Goal: Information Seeking & Learning: Learn about a topic

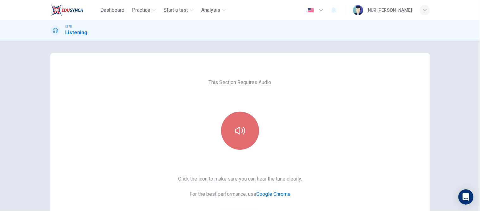
click at [229, 127] on button "button" at bounding box center [240, 130] width 38 height 38
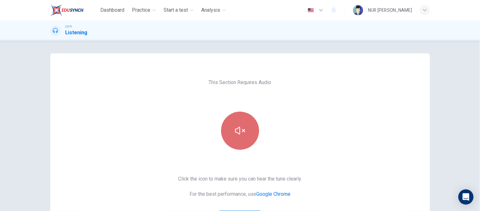
click at [229, 127] on button "button" at bounding box center [240, 130] width 38 height 38
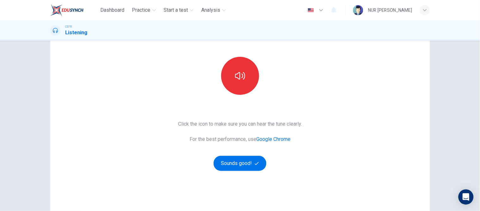
scroll to position [72, 0]
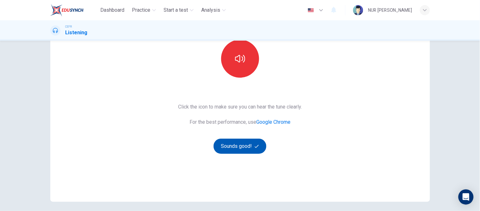
click at [245, 144] on button "Sounds good!" at bounding box center [240, 145] width 53 height 15
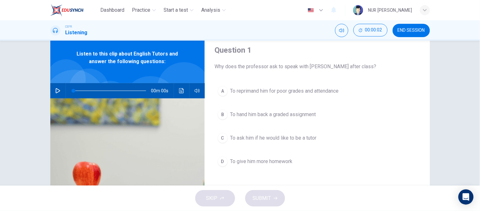
scroll to position [0, 0]
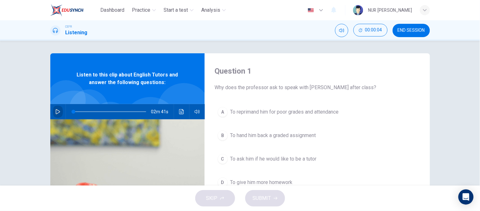
click at [58, 111] on icon "button" at bounding box center [58, 111] width 4 height 5
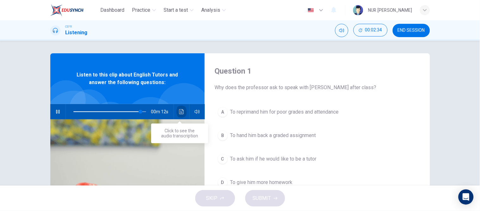
click at [179, 112] on icon "Click to see the audio transcription" at bounding box center [181, 111] width 5 height 5
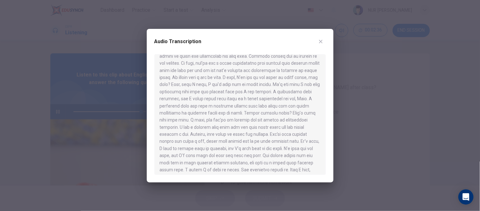
scroll to position [124, 0]
click at [130, 146] on div at bounding box center [240, 105] width 480 height 211
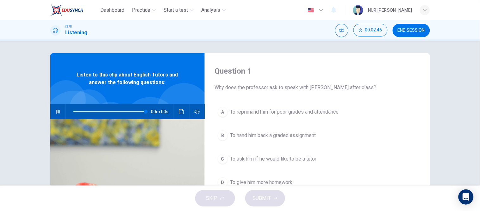
type input "0"
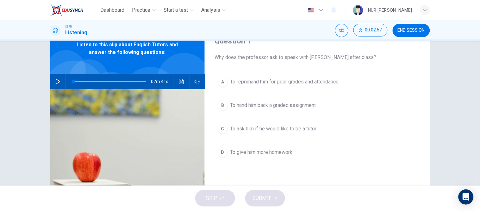
scroll to position [30, 0]
click at [282, 132] on span "To ask him if he would like to be a tutor" at bounding box center [273, 129] width 86 height 8
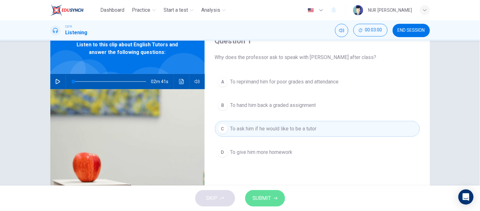
click at [262, 193] on button "SUBMIT" at bounding box center [265, 198] width 40 height 16
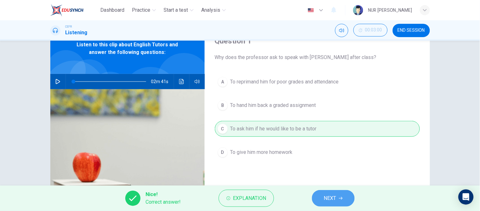
click at [331, 200] on span "NEXT" at bounding box center [330, 197] width 12 height 9
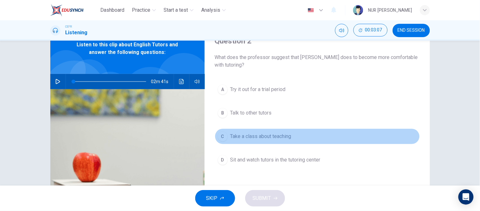
click at [275, 135] on span "Take a class about teaching" at bounding box center [260, 136] width 61 height 8
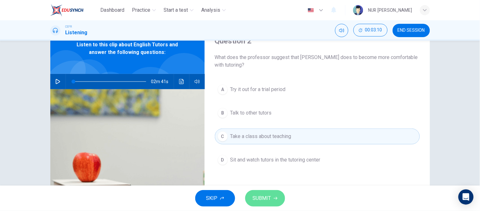
click at [265, 195] on span "SUBMIT" at bounding box center [262, 197] width 18 height 9
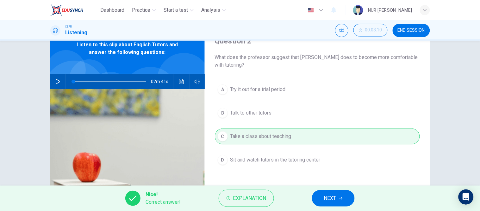
click at [325, 193] on button "NEXT" at bounding box center [333, 198] width 43 height 16
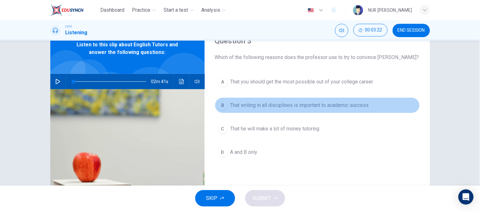
click at [263, 107] on span "That writing in all disciplines is important to academic success" at bounding box center [299, 105] width 139 height 8
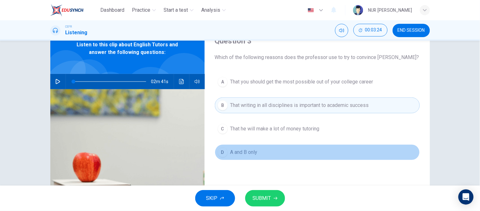
click at [252, 154] on span "A and B only" at bounding box center [243, 152] width 27 height 8
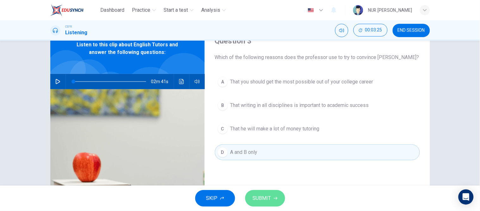
click at [262, 195] on span "SUBMIT" at bounding box center [262, 197] width 18 height 9
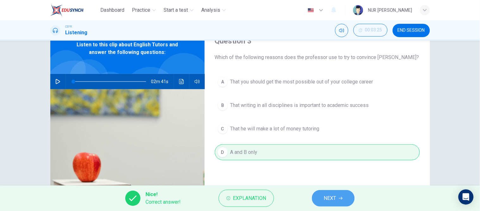
click at [330, 197] on span "NEXT" at bounding box center [330, 197] width 12 height 9
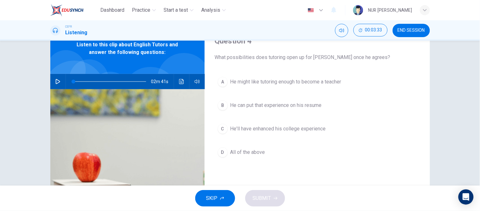
click at [284, 131] on span "He'll have enhanced his college experience" at bounding box center [278, 129] width 96 height 8
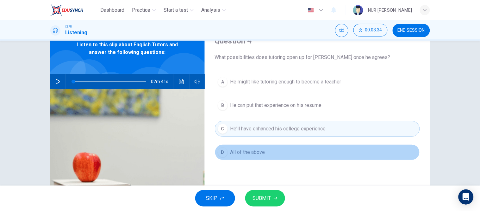
click at [279, 145] on button "D All of the above" at bounding box center [317, 152] width 205 height 16
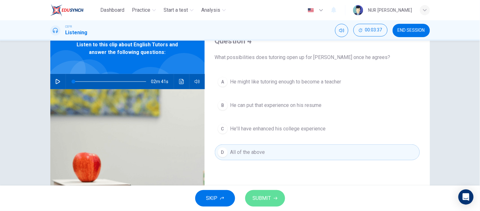
click at [270, 196] on span "SUBMIT" at bounding box center [262, 197] width 18 height 9
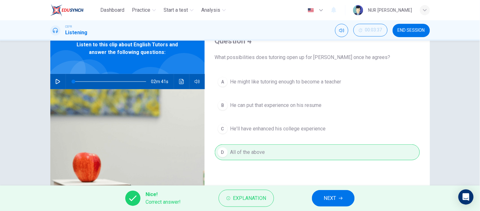
click at [330, 193] on span "NEXT" at bounding box center [330, 197] width 12 height 9
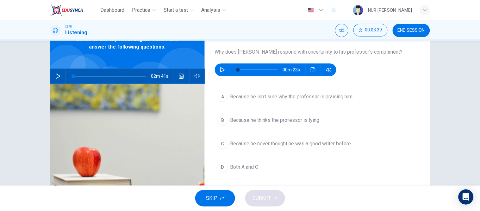
scroll to position [36, 0]
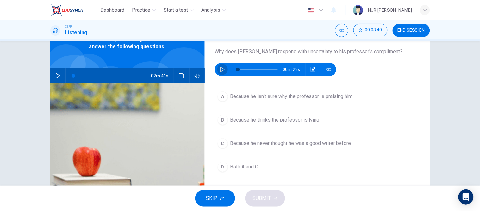
click at [220, 67] on icon "button" at bounding box center [222, 69] width 5 height 5
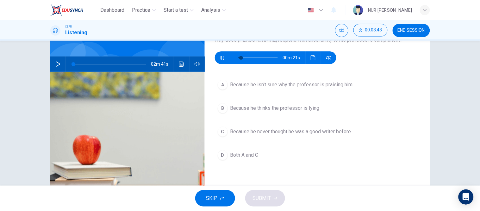
scroll to position [48, 0]
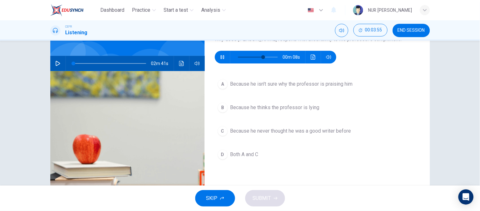
click at [262, 128] on span "Because he never thought he was a good writer before" at bounding box center [290, 131] width 121 height 8
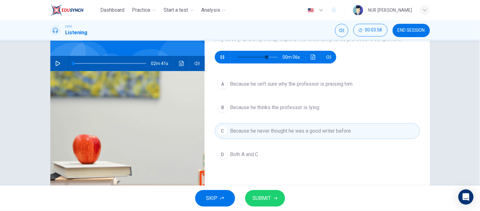
click at [270, 196] on span "SUBMIT" at bounding box center [262, 197] width 18 height 9
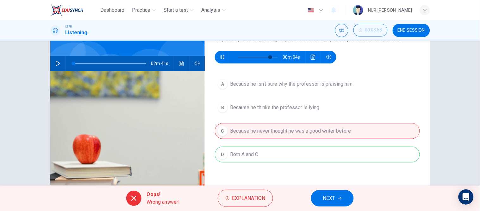
type input "85"
click at [325, 195] on span "NEXT" at bounding box center [329, 197] width 12 height 9
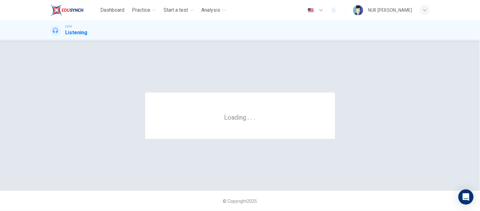
scroll to position [0, 0]
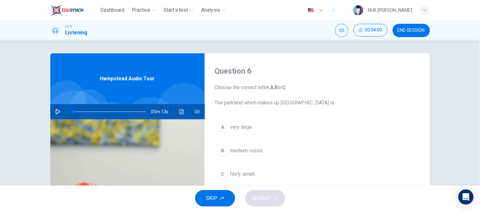
click at [56, 110] on icon "button" at bounding box center [57, 111] width 5 height 5
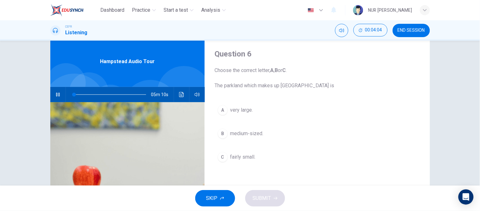
scroll to position [20, 0]
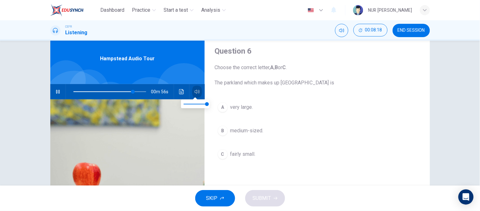
click at [198, 92] on icon "button" at bounding box center [197, 92] width 5 height 4
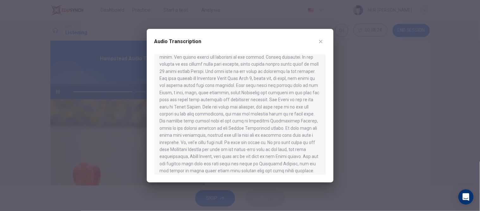
scroll to position [13, 0]
click at [317, 42] on button "button" at bounding box center [321, 41] width 10 height 10
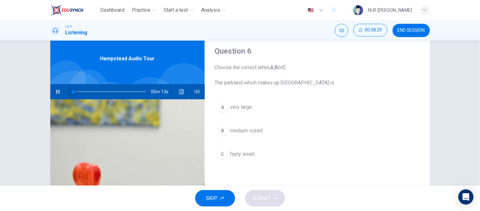
drag, startPoint x: 135, startPoint y: 91, endPoint x: 65, endPoint y: 89, distance: 69.7
click at [72, 90] on span at bounding box center [74, 92] width 4 height 4
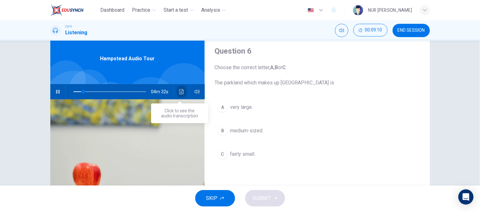
click at [181, 88] on button "Click to see the audio transcription" at bounding box center [182, 91] width 10 height 15
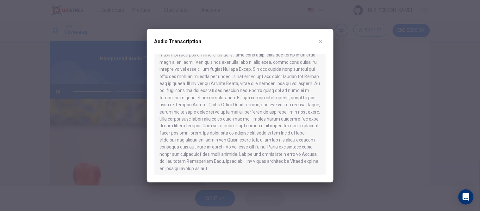
scroll to position [252, 0]
click at [345, 97] on div at bounding box center [240, 105] width 480 height 211
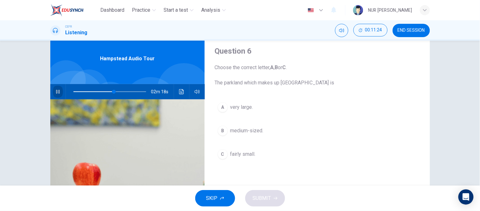
click at [54, 87] on button "button" at bounding box center [58, 91] width 10 height 15
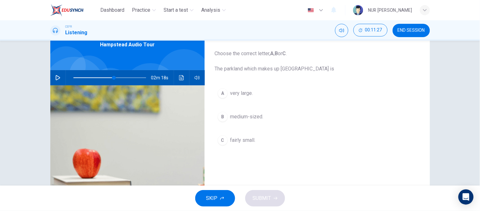
scroll to position [34, 0]
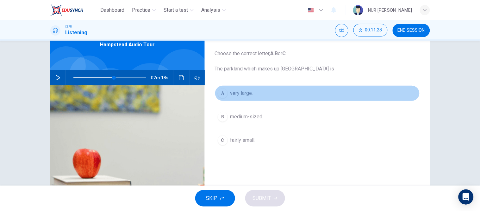
click at [235, 97] on button "A very large." at bounding box center [317, 93] width 205 height 16
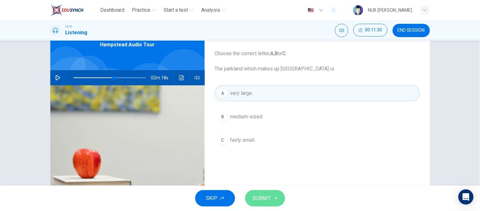
click at [262, 198] on span "SUBMIT" at bounding box center [262, 197] width 18 height 9
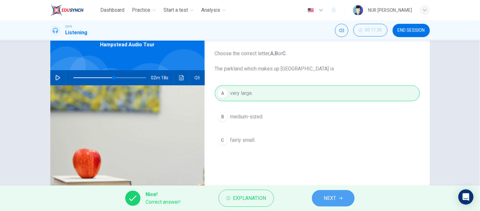
click at [335, 201] on span "NEXT" at bounding box center [330, 197] width 12 height 9
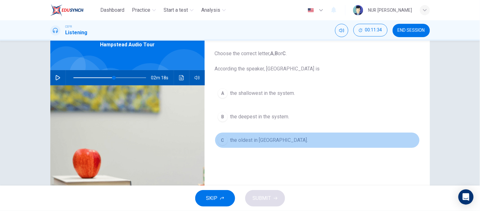
click at [254, 144] on button "C the oldest in [GEOGRAPHIC_DATA]." at bounding box center [317, 140] width 205 height 16
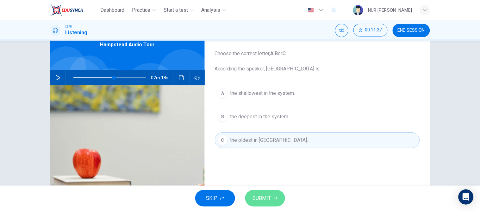
click at [259, 193] on button "SUBMIT" at bounding box center [265, 198] width 40 height 16
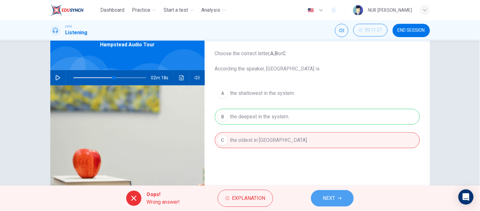
click at [315, 194] on button "NEXT" at bounding box center [332, 198] width 43 height 16
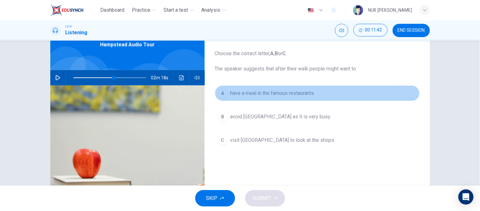
click at [293, 89] on span "have a meal in the famous restaurants." at bounding box center [272, 93] width 85 height 8
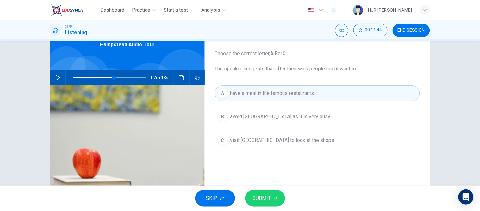
click at [266, 195] on span "SUBMIT" at bounding box center [262, 197] width 18 height 9
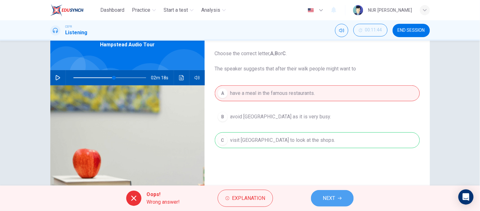
click at [327, 200] on span "NEXT" at bounding box center [329, 197] width 12 height 9
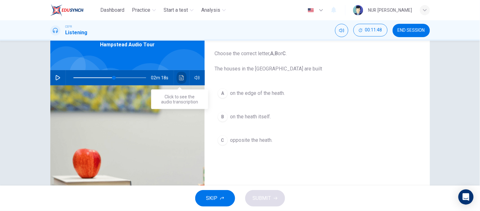
click at [180, 79] on icon "Click to see the audio transcription" at bounding box center [181, 77] width 5 height 5
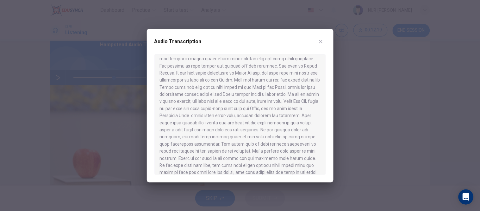
scroll to position [125, 0]
click at [324, 36] on div "Audio Transcription" at bounding box center [241, 45] width 172 height 18
click at [322, 41] on icon "button" at bounding box center [321, 41] width 5 height 5
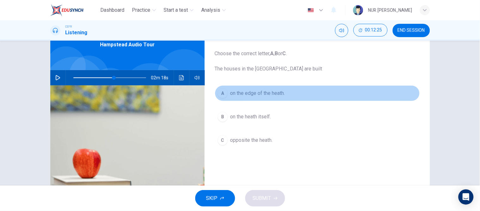
click at [272, 92] on span "on the edge of the heath." at bounding box center [257, 93] width 55 height 8
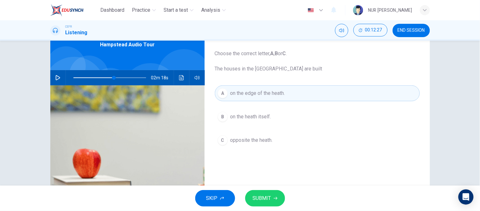
click at [260, 194] on span "SUBMIT" at bounding box center [262, 197] width 18 height 9
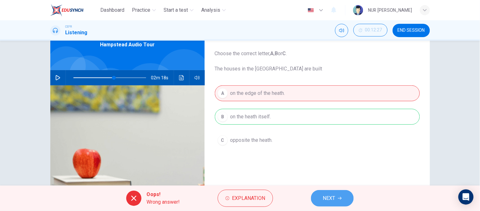
click at [319, 199] on button "NEXT" at bounding box center [332, 198] width 43 height 16
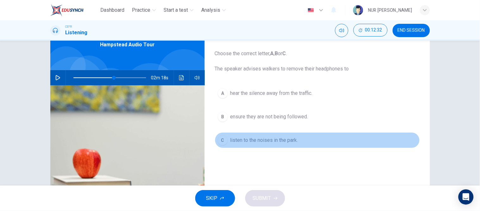
click at [263, 143] on span "listen to the noises in the park." at bounding box center [264, 140] width 68 height 8
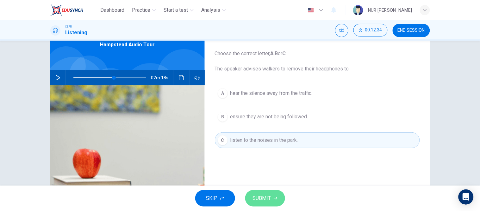
click at [263, 190] on button "SUBMIT" at bounding box center [265, 198] width 40 height 16
click at [263, 190] on div "SKIP SUBMIT" at bounding box center [240, 197] width 480 height 25
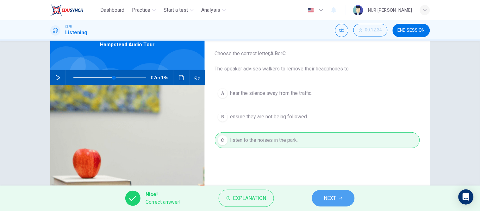
click at [327, 197] on span "NEXT" at bounding box center [330, 197] width 12 height 9
type input "56"
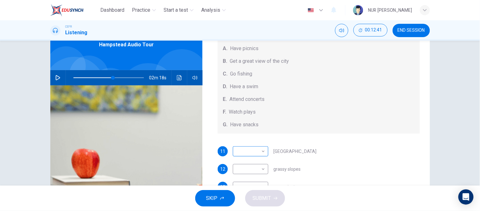
scroll to position [100, 0]
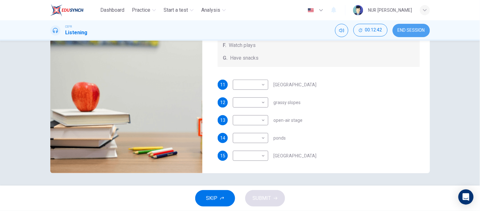
click at [408, 29] on span "END SESSION" at bounding box center [411, 30] width 27 height 5
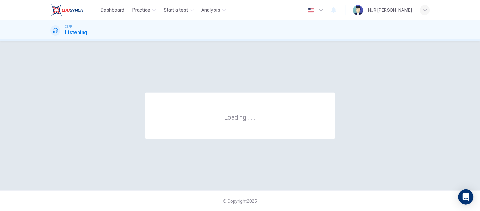
scroll to position [0, 0]
